Goal: Navigation & Orientation: Find specific page/section

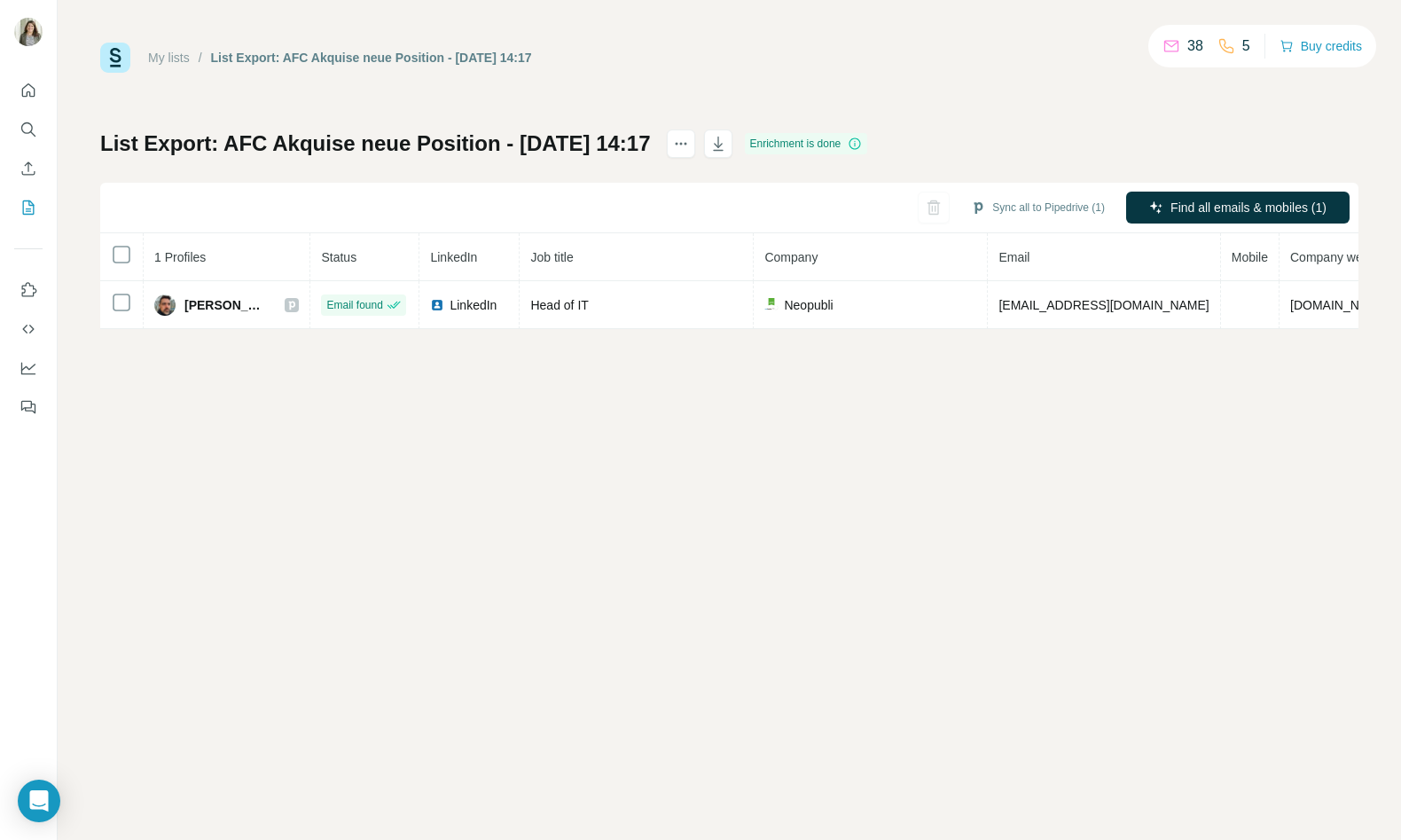
click at [166, 63] on link "My lists" at bounding box center [169, 58] width 42 height 14
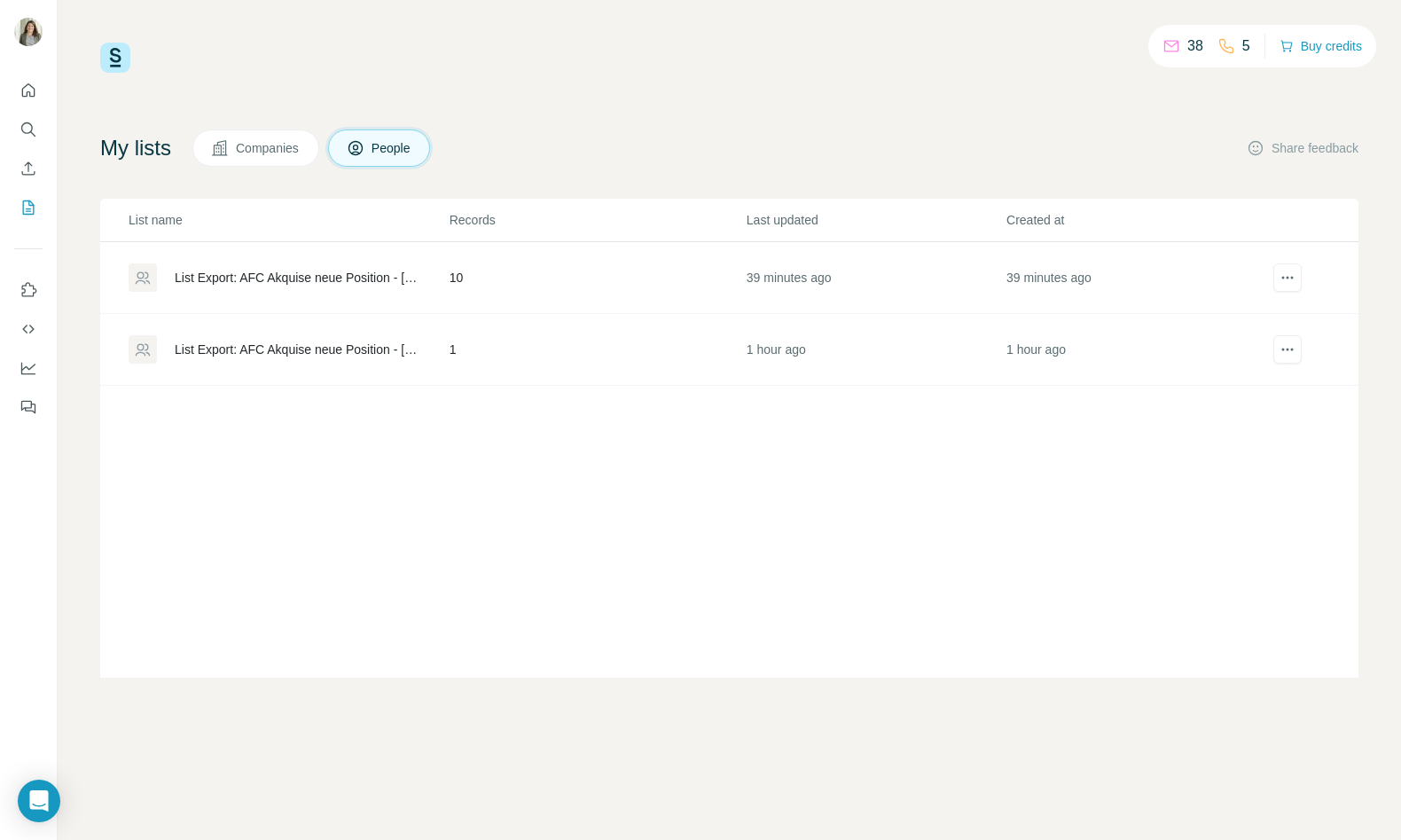
click at [268, 174] on div "My lists Companies People Share feedback List name Records Last updated Created…" at bounding box center [729, 403] width 1259 height 548
click at [256, 155] on span "Companies" at bounding box center [268, 148] width 64 height 18
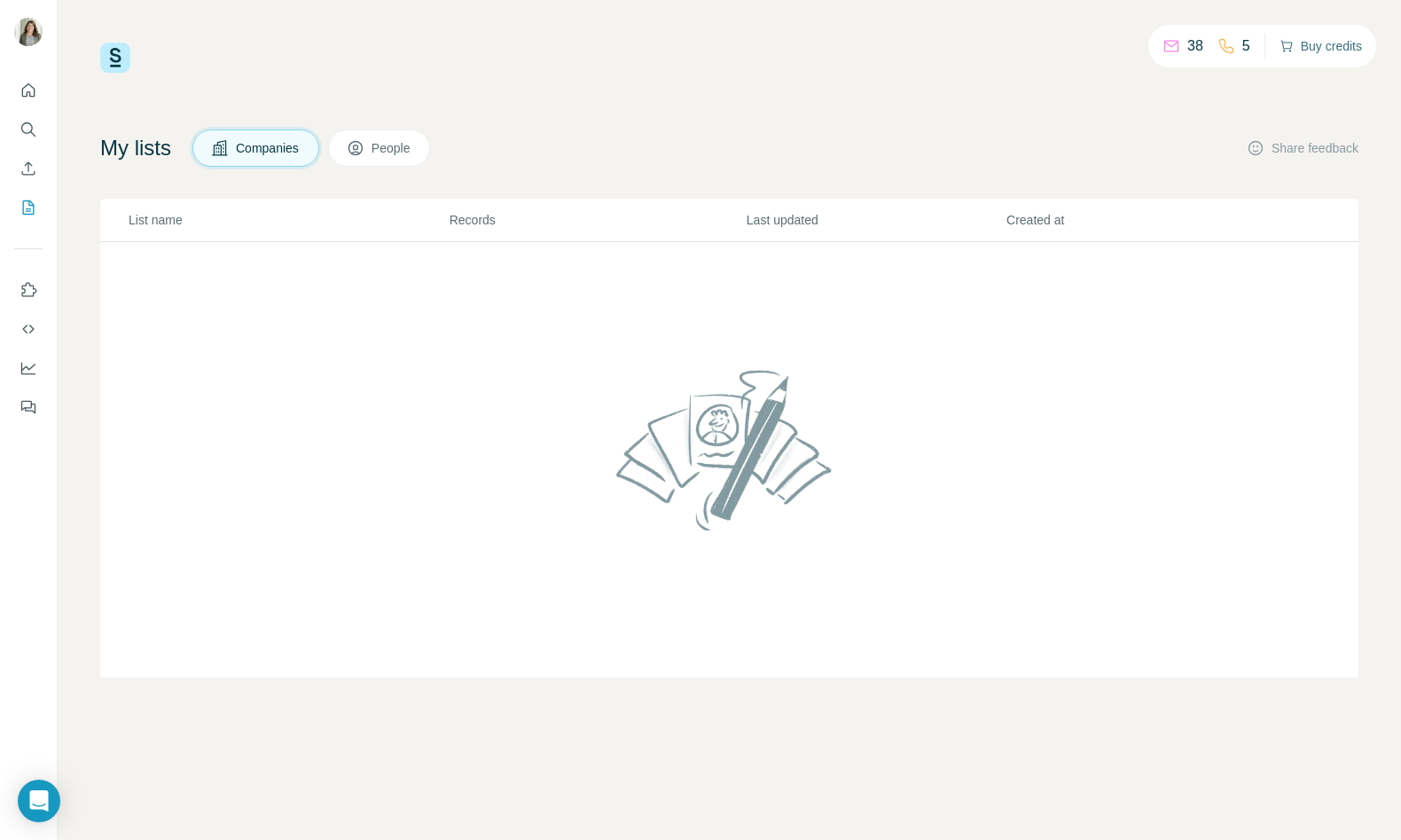
click at [1329, 42] on button "Buy credits" at bounding box center [1320, 47] width 82 height 25
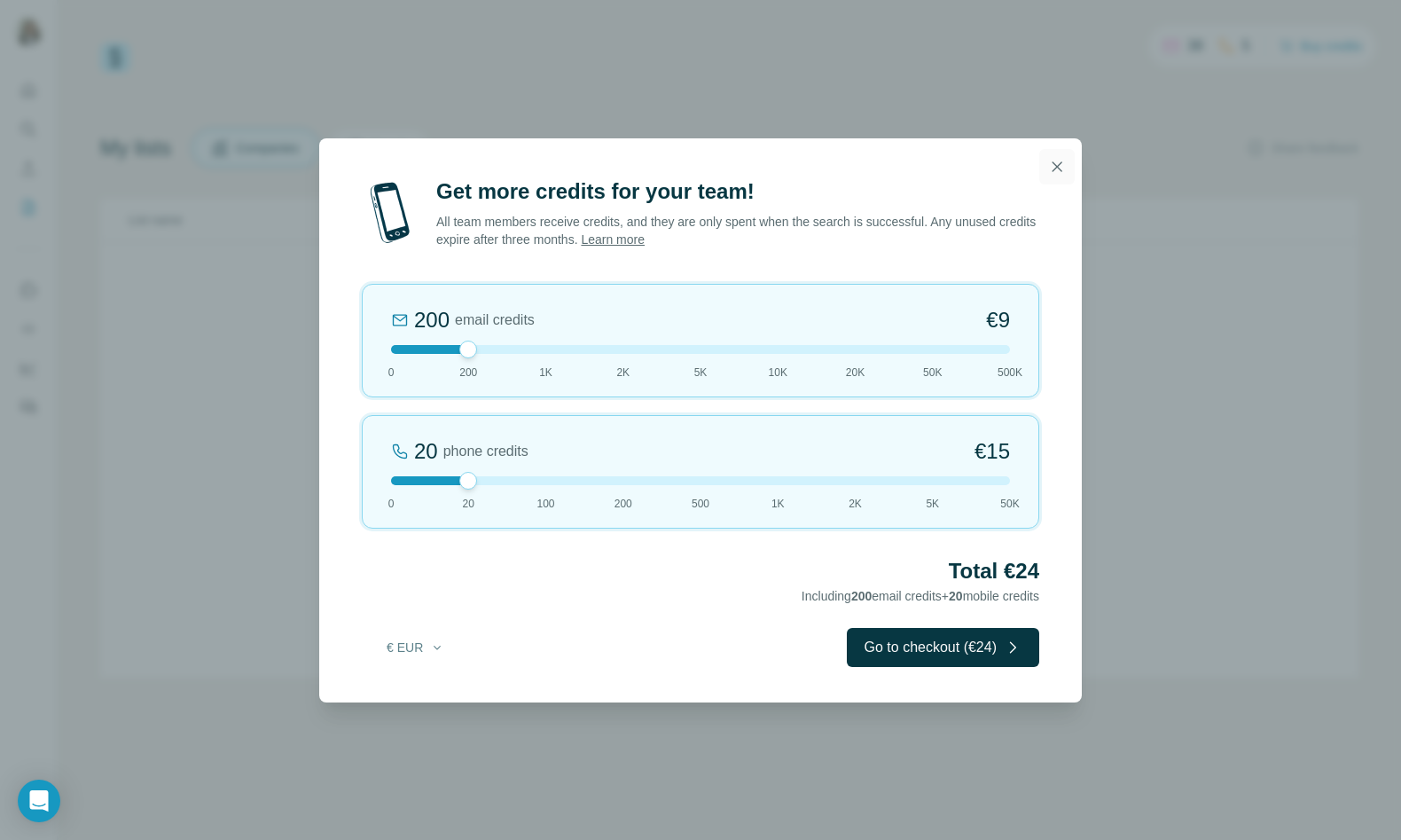
click at [1055, 173] on icon "button" at bounding box center [1057, 166] width 18 height 18
